Goal: Information Seeking & Learning: Understand process/instructions

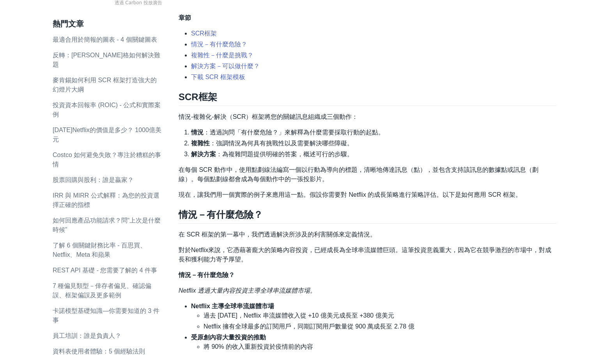
scroll to position [273, 0]
click at [500, 169] on font "在每個 SCR 動作中，使用點劃線法編寫一個以行動為導向的標題，清晰地傳達訊息（點），並包含支持該訊息的數據點或訊息（劃線）。每個點劃線都會成為每個動作中的一…" at bounding box center [359, 175] width 360 height 16
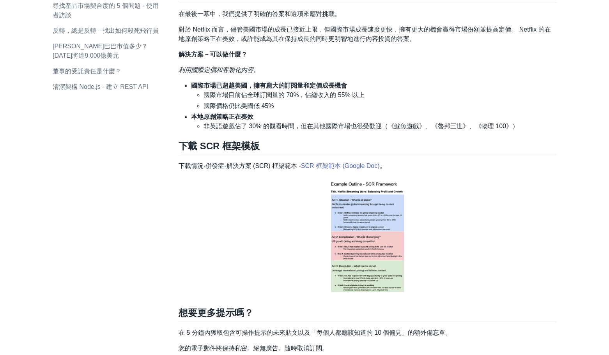
scroll to position [897, 0]
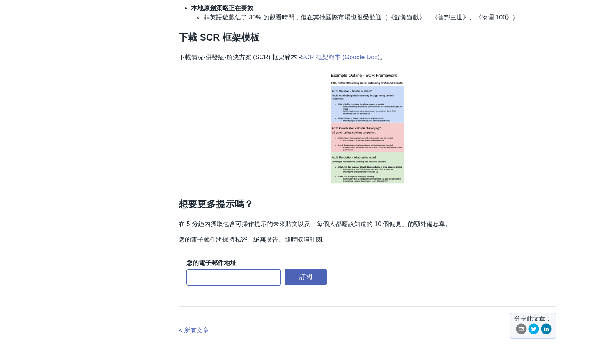
click at [367, 128] on img at bounding box center [367, 128] width 100 height 121
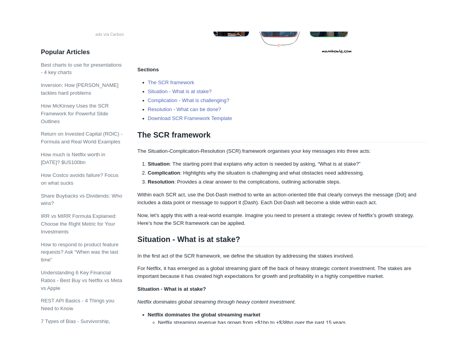
scroll to position [280, 0]
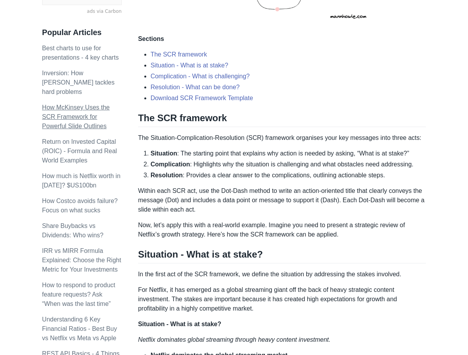
drag, startPoint x: 69, startPoint y: 87, endPoint x: 47, endPoint y: 106, distance: 29.0
click at [69, 92] on div "Topics product (28) finance (28) management (23) engineering (14) marketing (10…" at bounding box center [90, 340] width 96 height 1129
click at [335, 168] on li "Complication : Highlights why the situation is challenging and what obstacles n…" at bounding box center [288, 164] width 275 height 9
drag, startPoint x: 181, startPoint y: 154, endPoint x: 234, endPoint y: 154, distance: 53.0
click at [234, 154] on li "Situation : The starting point that explains why action is needed by asking, “W…" at bounding box center [288, 153] width 275 height 9
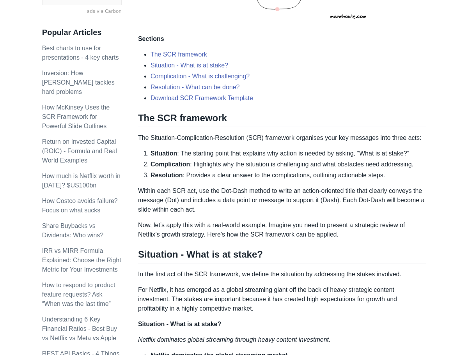
click at [317, 160] on li "Complication : Highlights why the situation is challenging and what obstacles n…" at bounding box center [288, 164] width 275 height 9
drag, startPoint x: 64, startPoint y: 14, endPoint x: 74, endPoint y: 3, distance: 14.9
click at [64, 14] on div "Topics product (28) finance (28) management (23) engineering (14) marketing (10…" at bounding box center [90, 340] width 96 height 1129
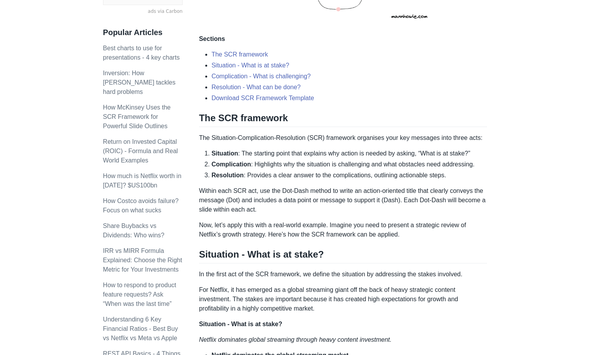
scroll to position [273, 0]
